Goal: Task Accomplishment & Management: Complete application form

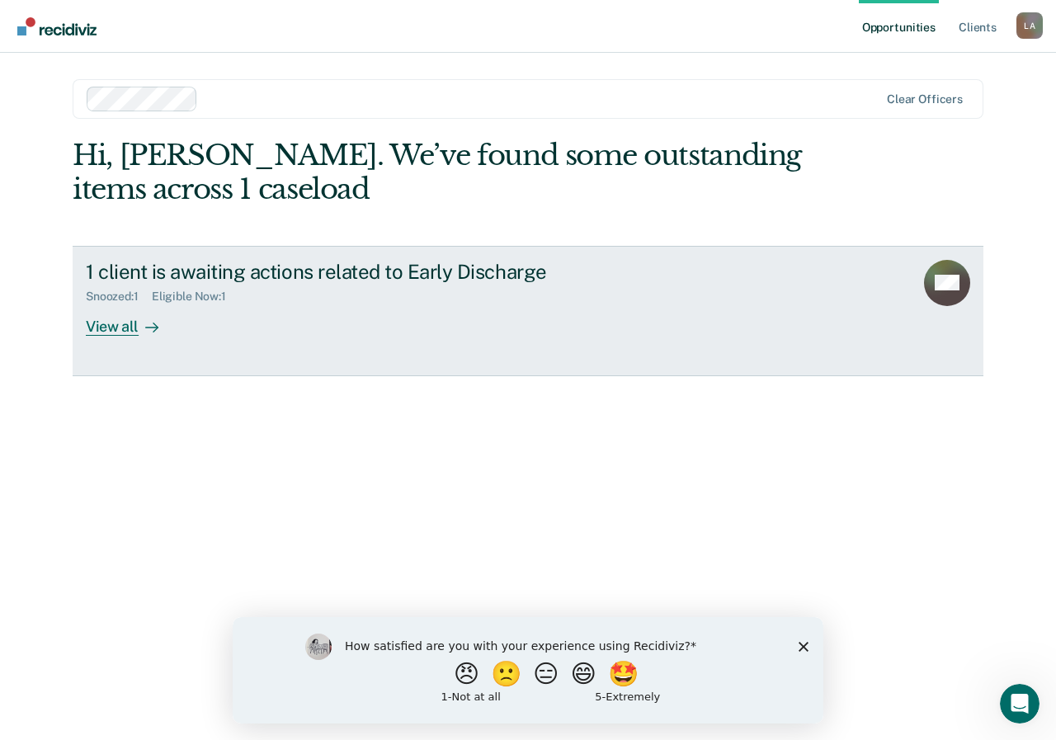
click at [117, 325] on div "View all" at bounding box center [132, 320] width 92 height 32
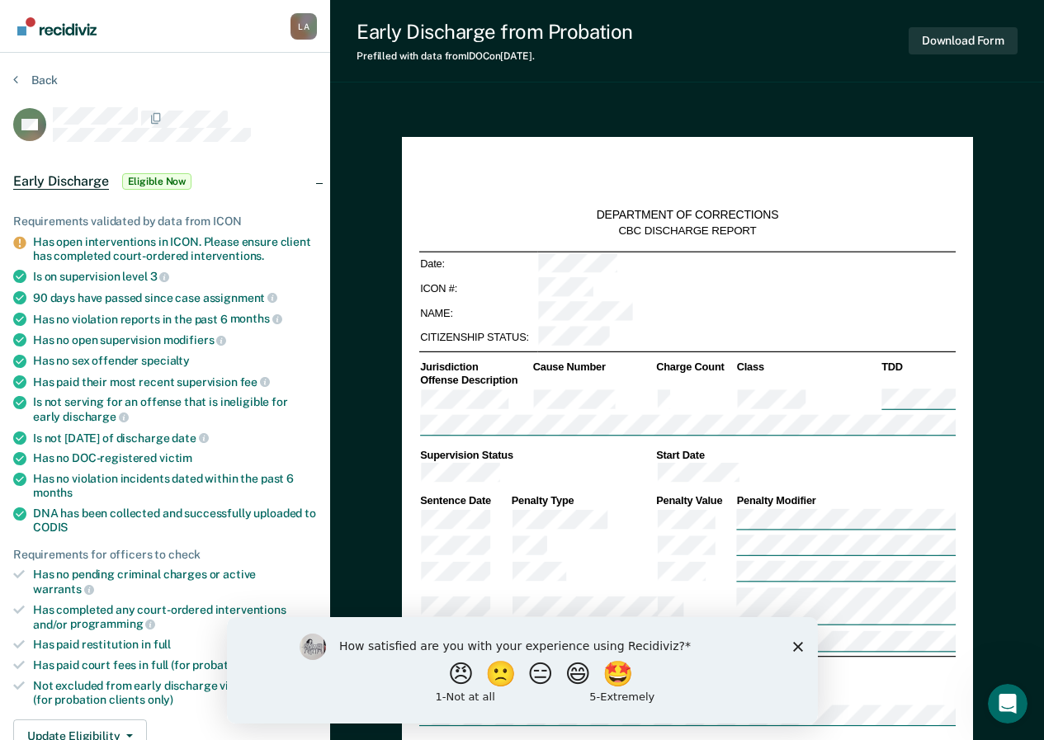
scroll to position [330, 0]
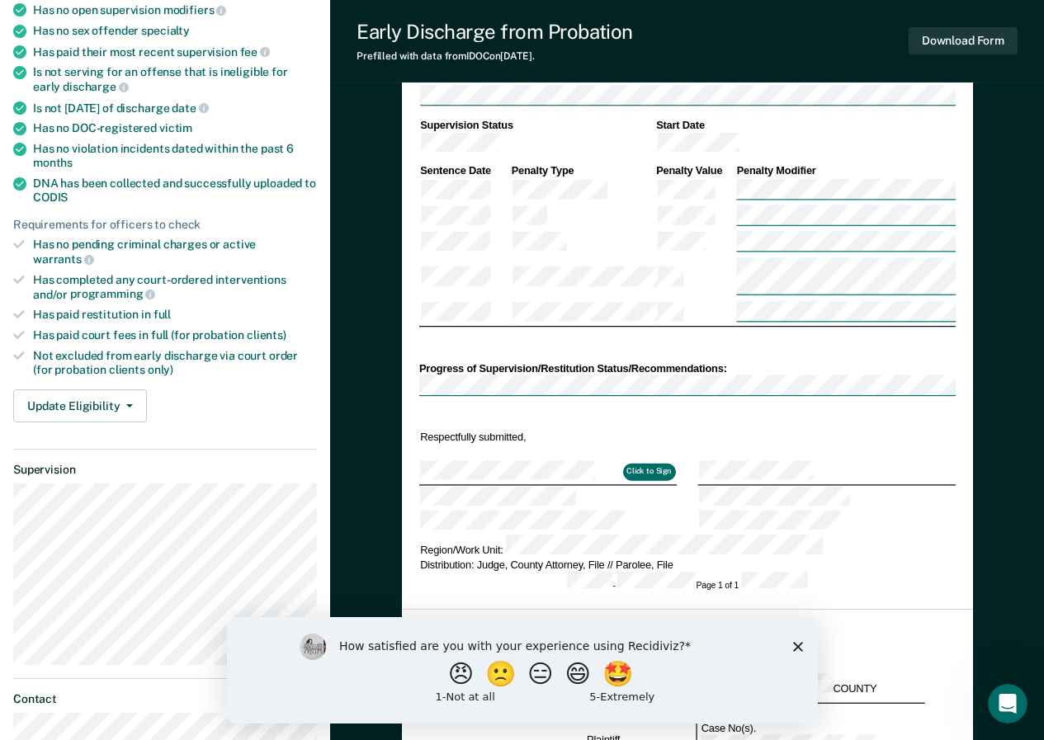
type textarea "x"
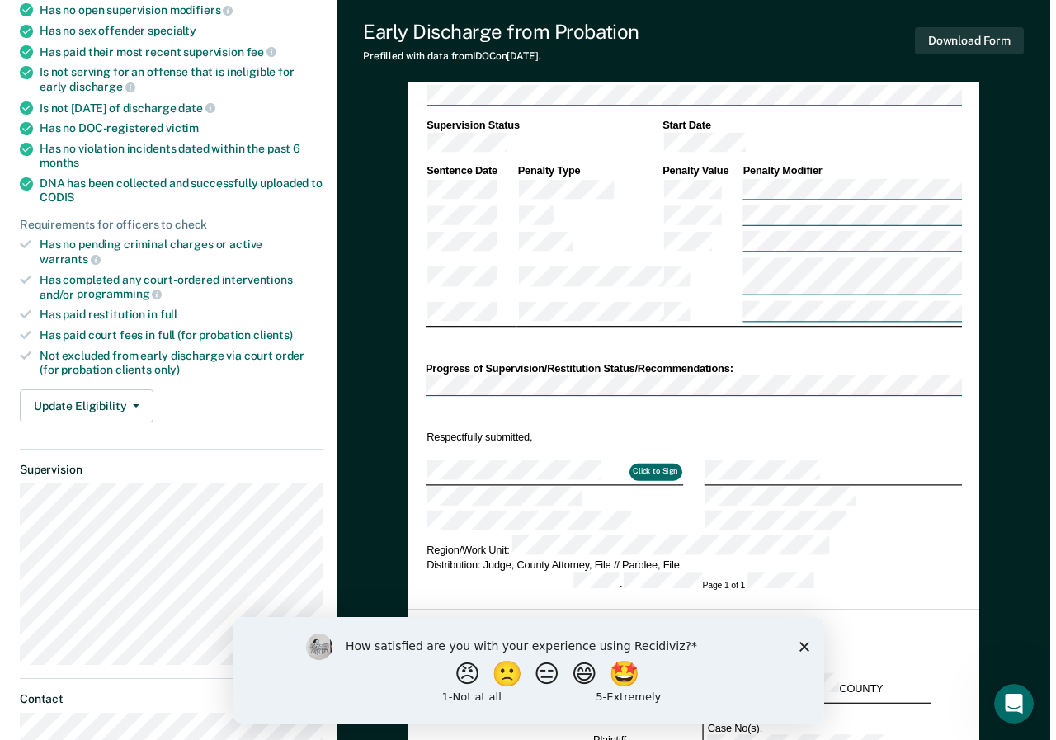
scroll to position [0, 0]
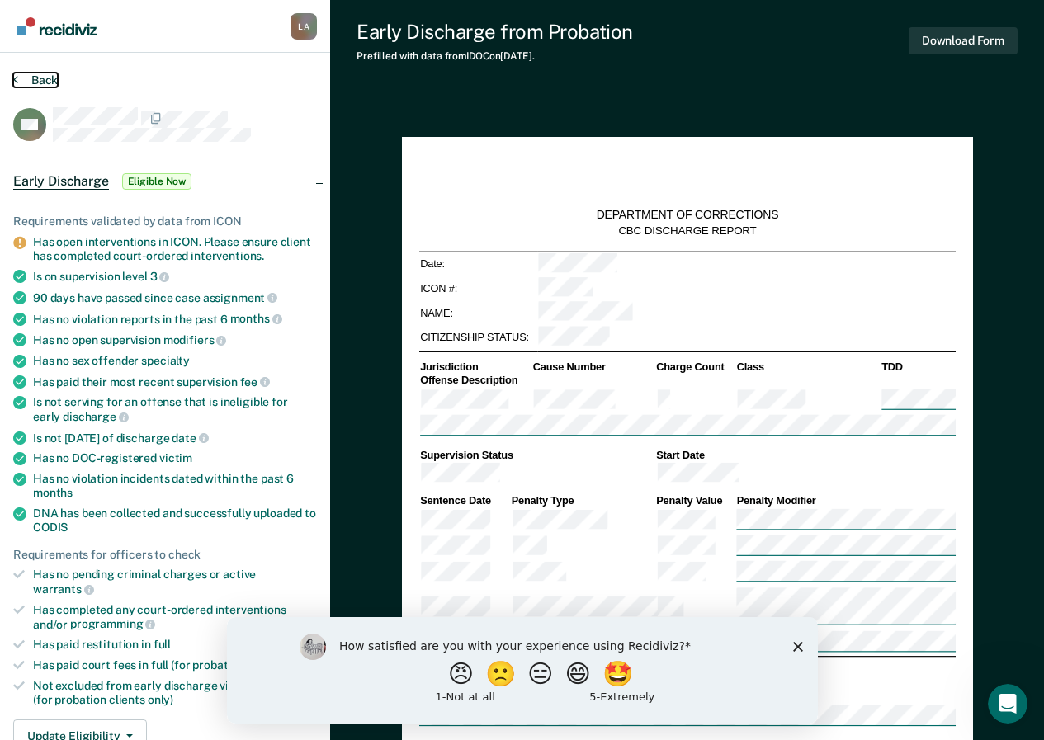
click at [15, 80] on icon at bounding box center [15, 79] width 5 height 13
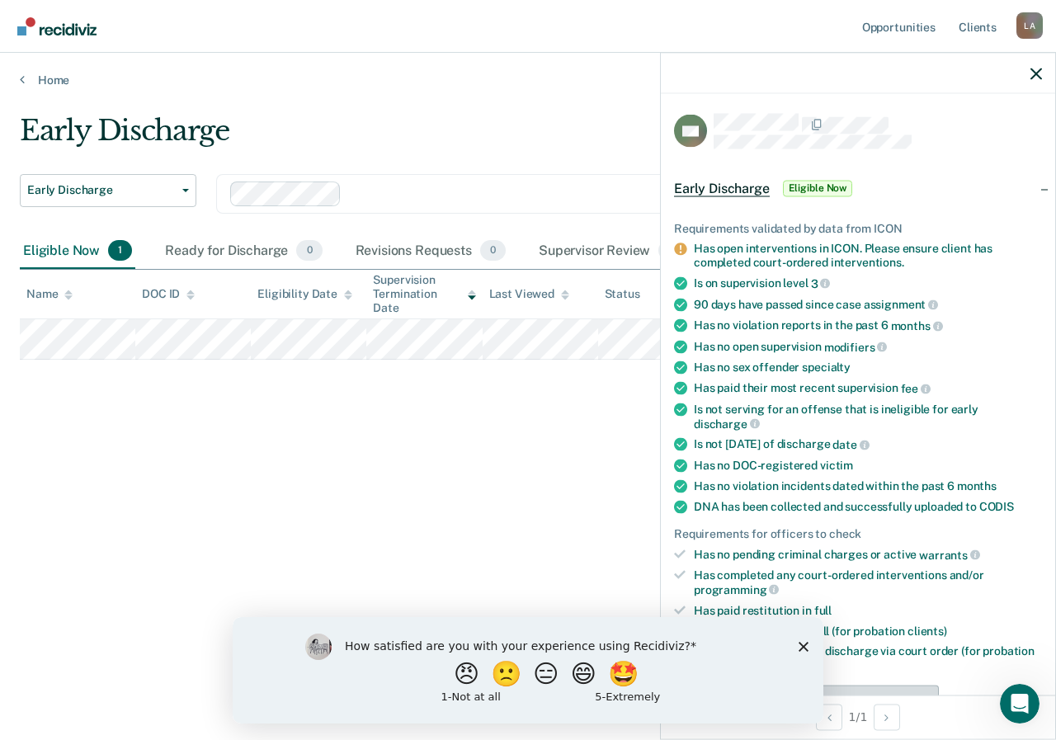
scroll to position [248, 0]
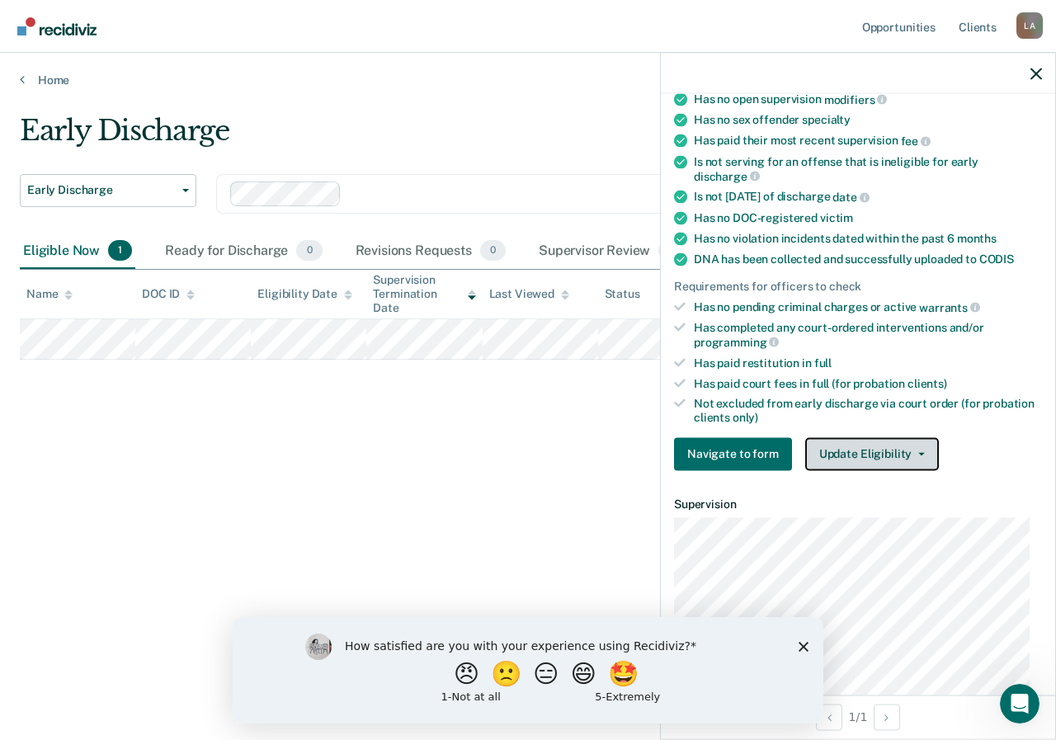
click at [918, 452] on icon "button" at bounding box center [921, 453] width 7 height 3
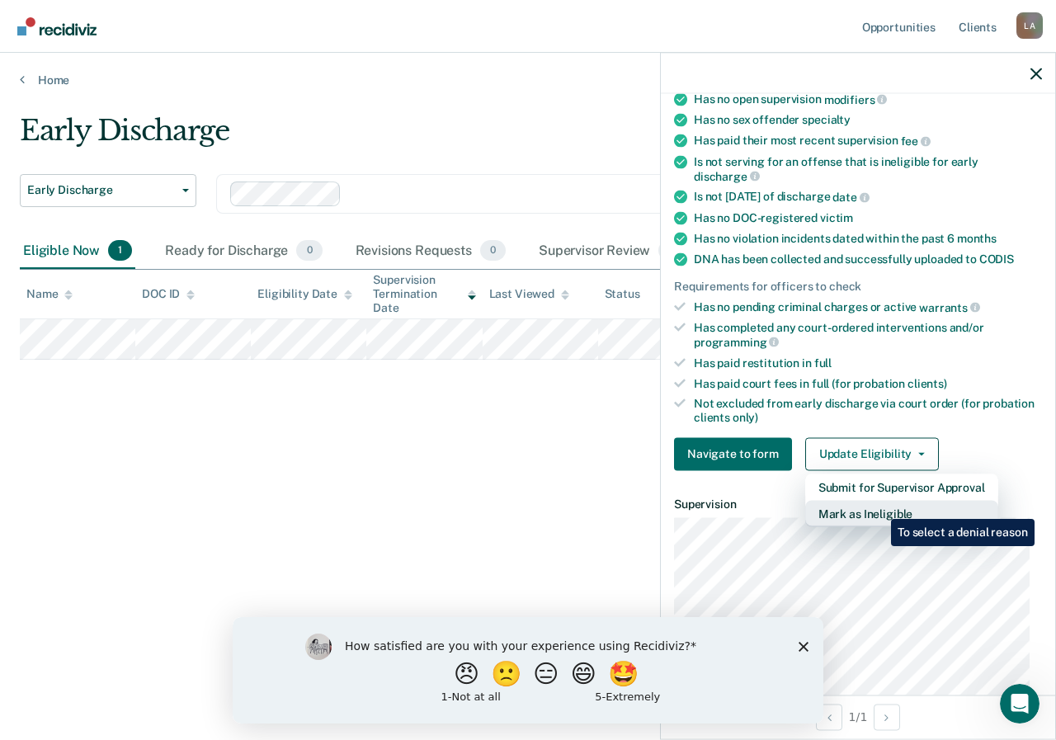
click at [879, 507] on button "Mark as Ineligible" at bounding box center [901, 513] width 193 height 26
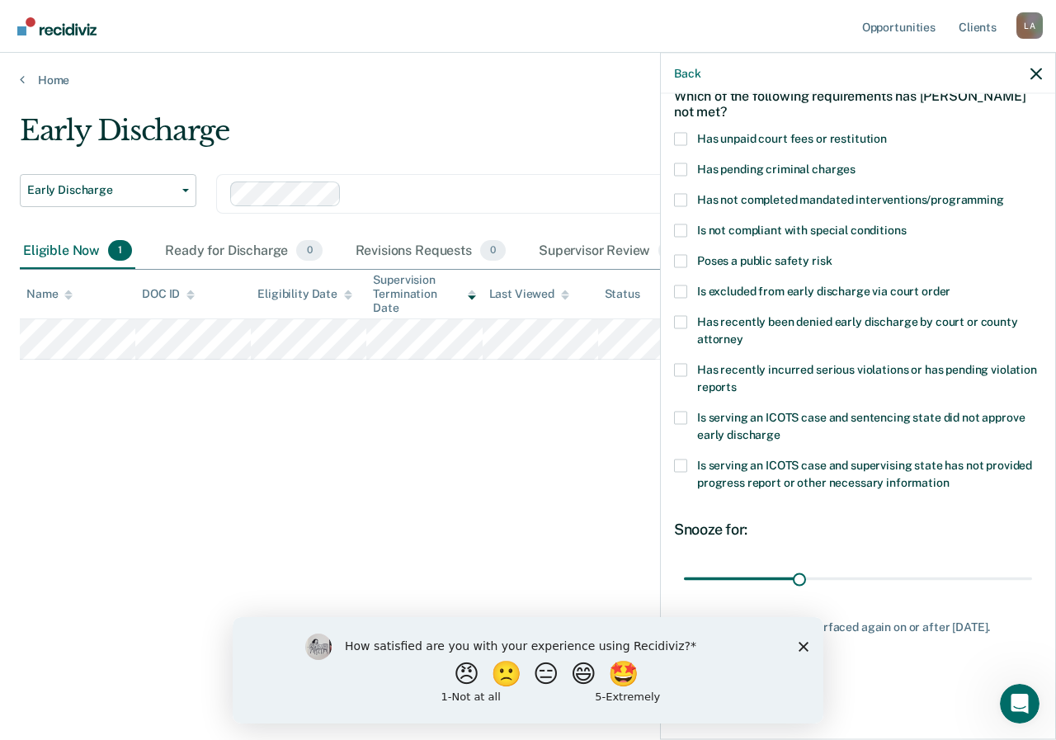
scroll to position [0, 0]
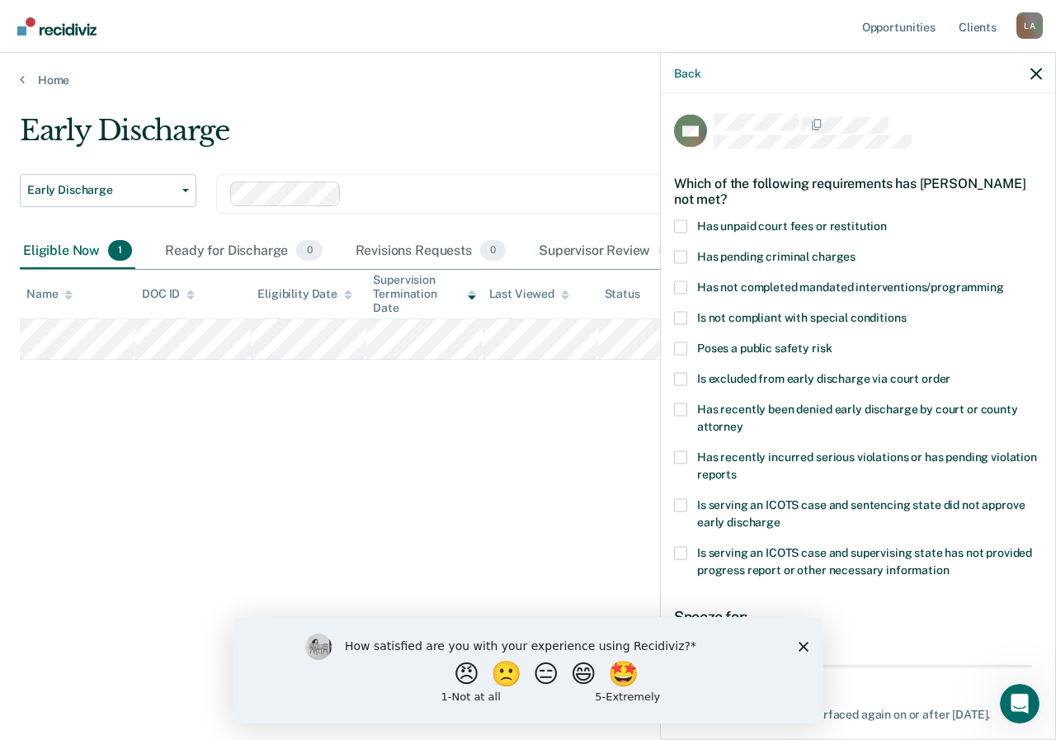
click at [683, 229] on span at bounding box center [680, 225] width 13 height 13
click at [887, 219] on input "Has unpaid court fees or restitution" at bounding box center [887, 219] width 0 height 0
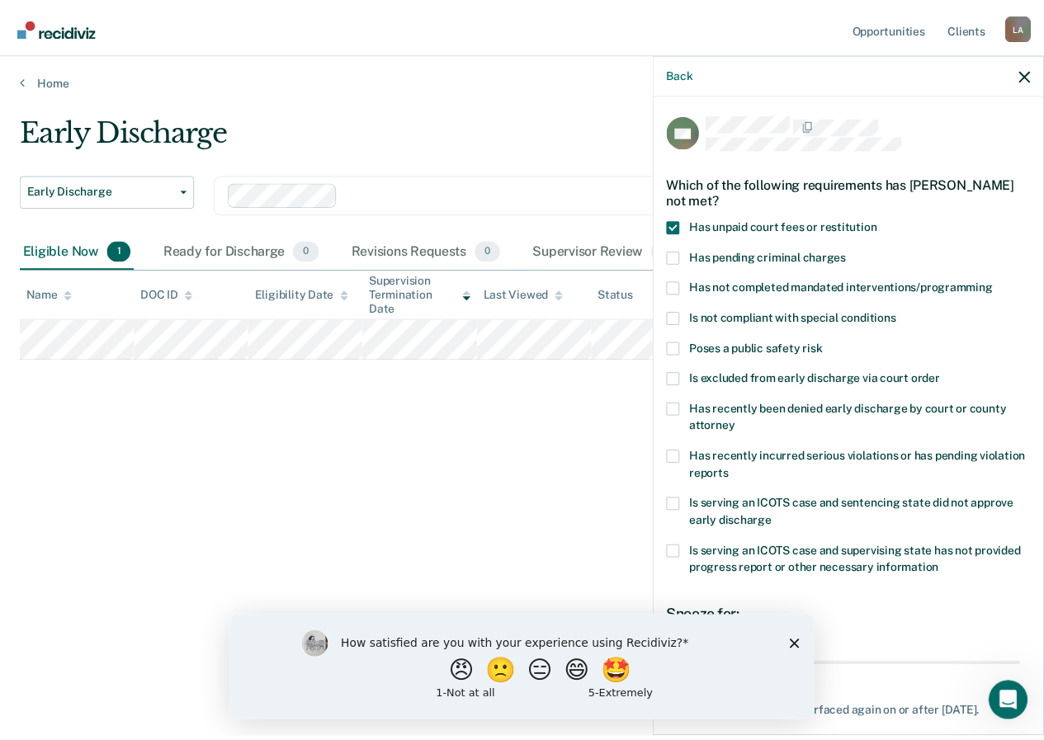
scroll to position [87, 0]
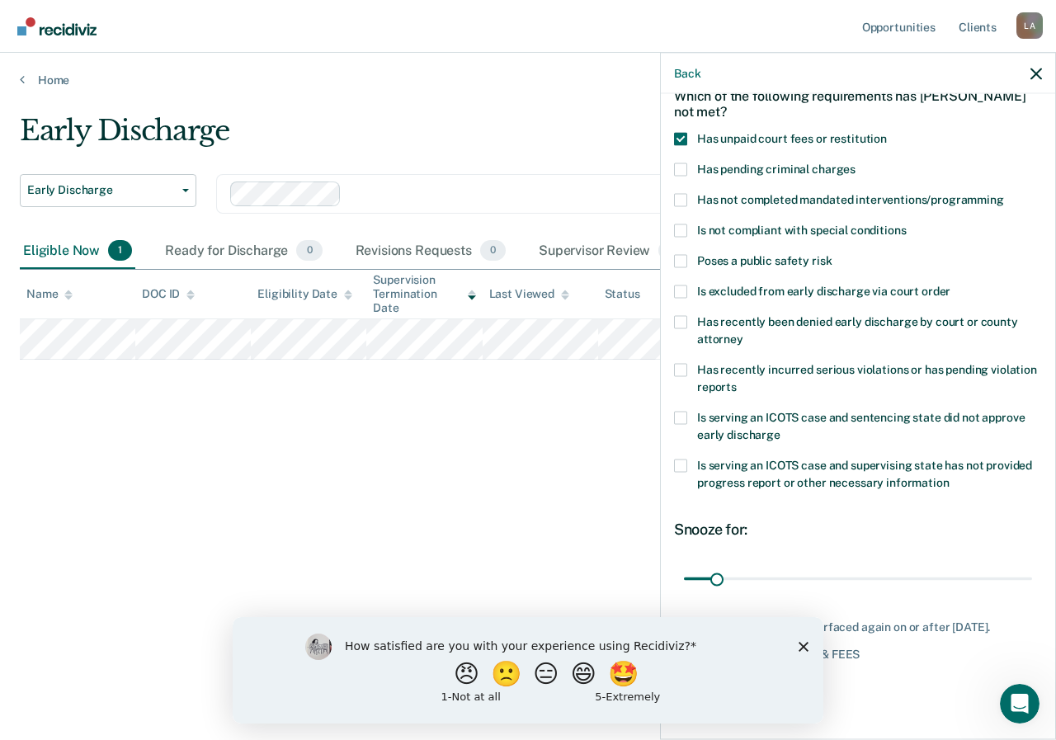
click at [802, 638] on div "How satisfied are you with your experience using Recidiviz? 😠 🙁 😑 😄 🤩 1 - Not a…" at bounding box center [528, 669] width 591 height 106
click at [540, 681] on button "😑" at bounding box center [548, 673] width 39 height 33
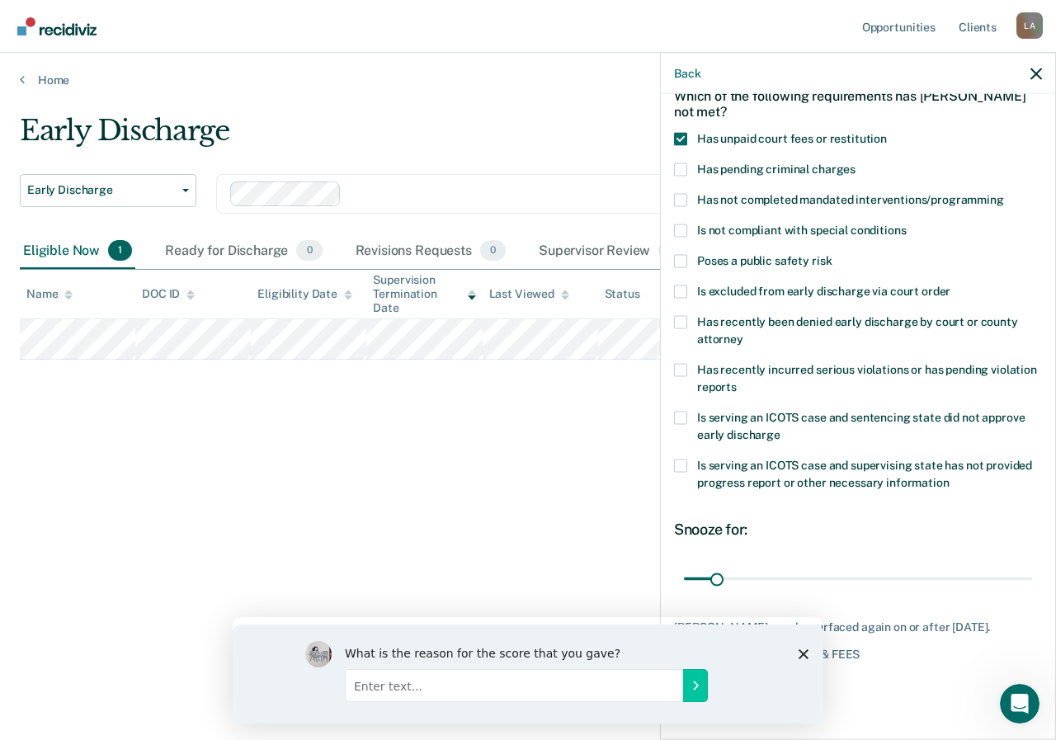
click at [804, 642] on div "What is the reason for the score that you gave?" at bounding box center [528, 673] width 591 height 99
click at [785, 647] on div "What is the reason for the score that you gave?" at bounding box center [528, 673] width 591 height 99
click at [802, 650] on icon "Close survey" at bounding box center [804, 653] width 10 height 10
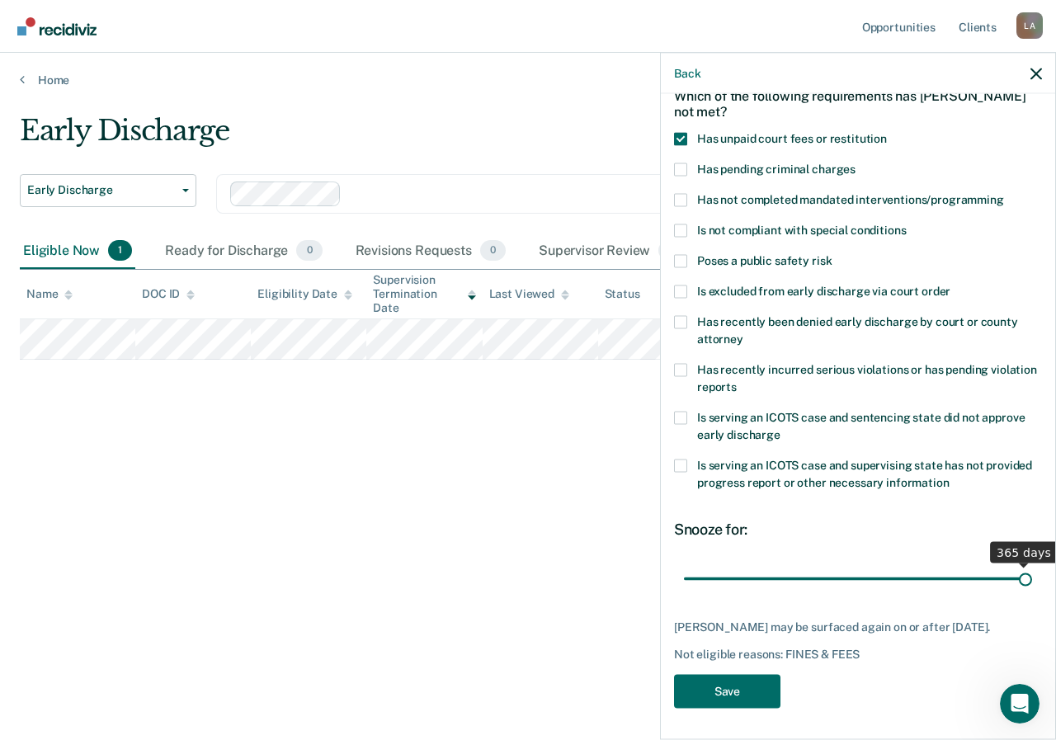
drag, startPoint x: 715, startPoint y: 578, endPoint x: 1055, endPoint y: 586, distance: 340.0
type input "365"
click at [1032, 586] on input "range" at bounding box center [858, 578] width 348 height 29
click at [732, 693] on button "Save" at bounding box center [727, 691] width 106 height 34
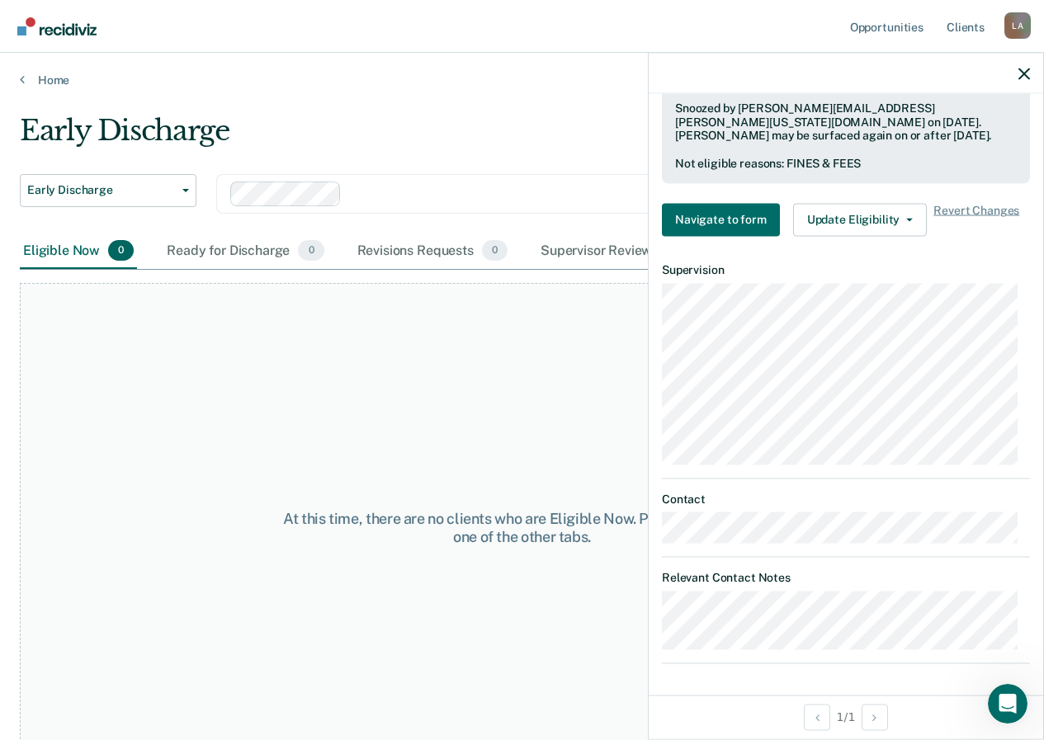
scroll to position [32, 0]
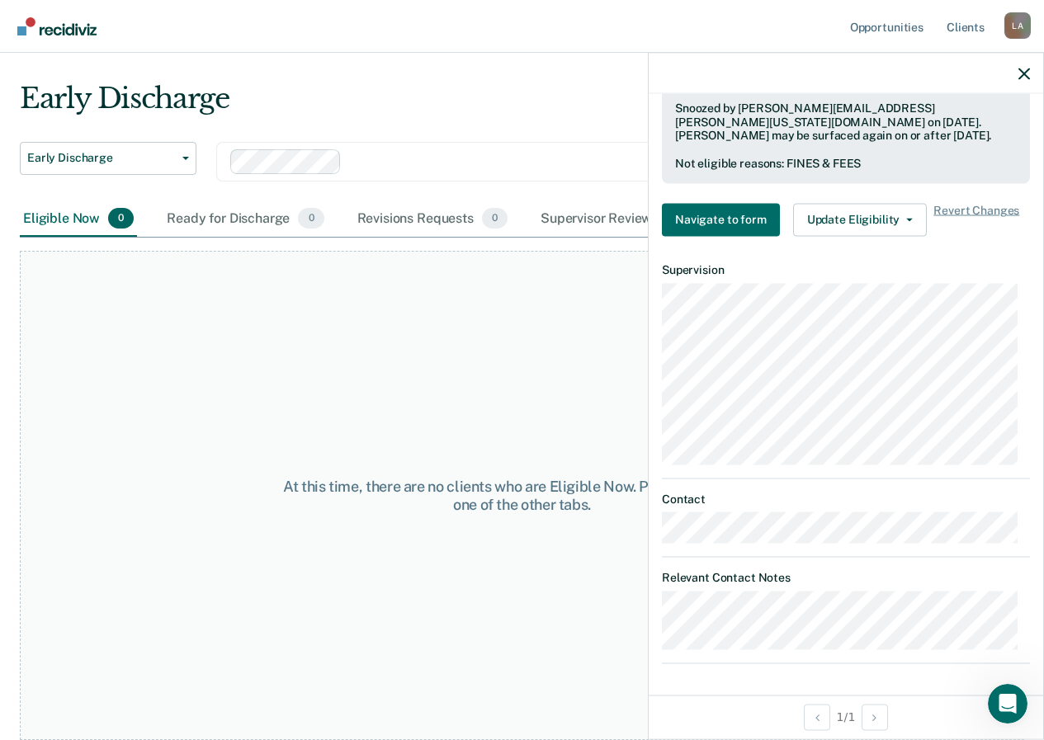
click at [417, 484] on div "At this time, there are no clients who are Eligible Now. Please navigate to one…" at bounding box center [522, 495] width 502 height 35
click at [1016, 57] on div at bounding box center [845, 73] width 394 height 41
click at [1030, 92] on div at bounding box center [845, 73] width 394 height 41
click at [1021, 73] on icon "button" at bounding box center [1024, 74] width 12 height 12
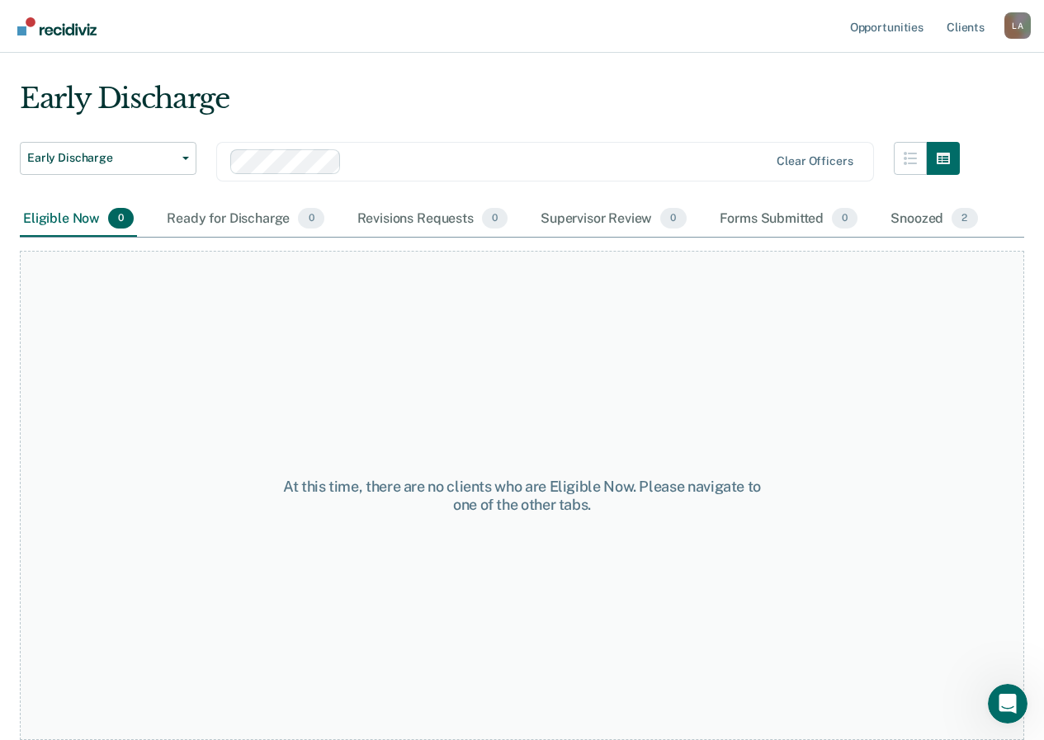
scroll to position [0, 0]
